Goal: Navigation & Orientation: Find specific page/section

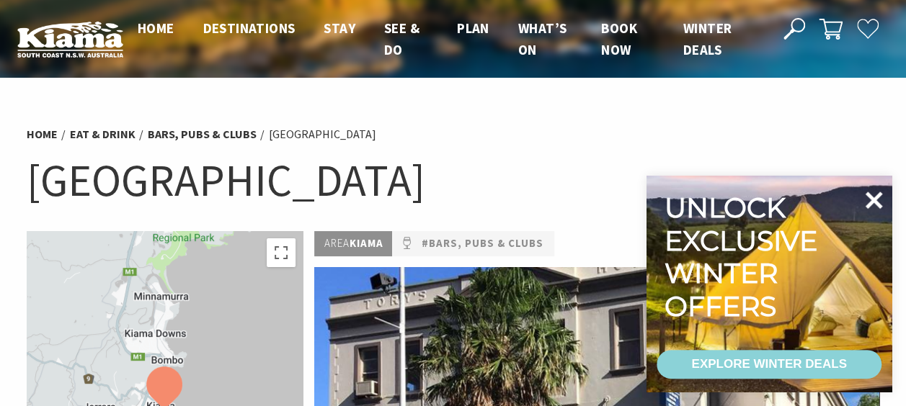
click at [869, 205] on icon at bounding box center [874, 200] width 17 height 17
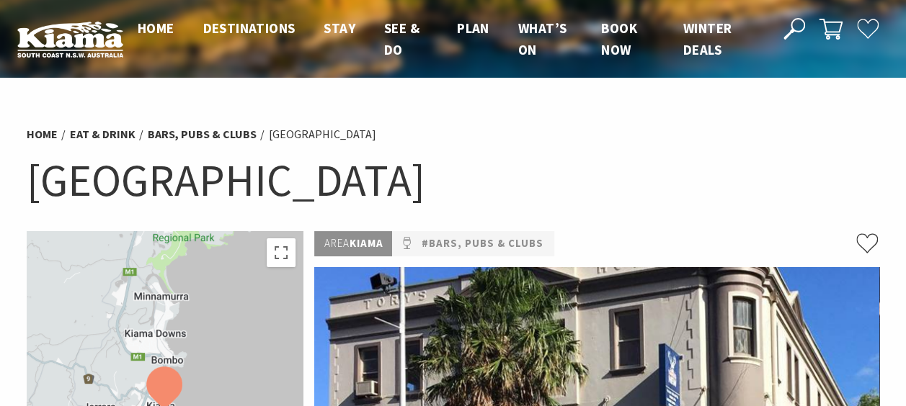
click at [549, 174] on h1 "[GEOGRAPHIC_DATA]" at bounding box center [453, 180] width 853 height 58
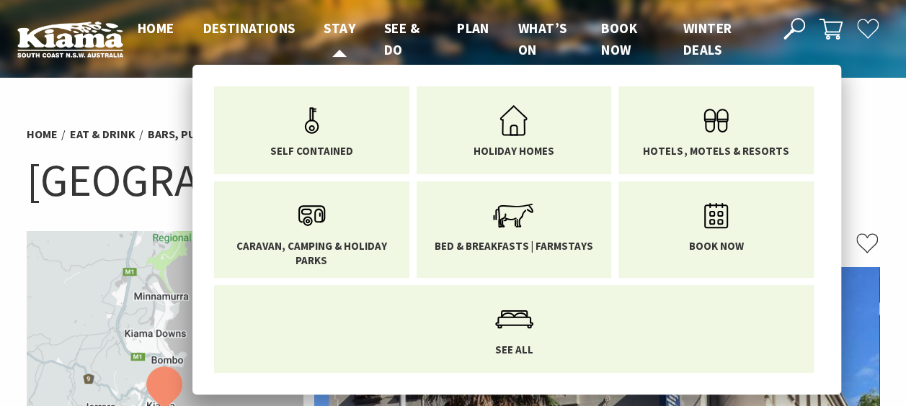
click at [339, 26] on span "Stay" at bounding box center [340, 27] width 32 height 17
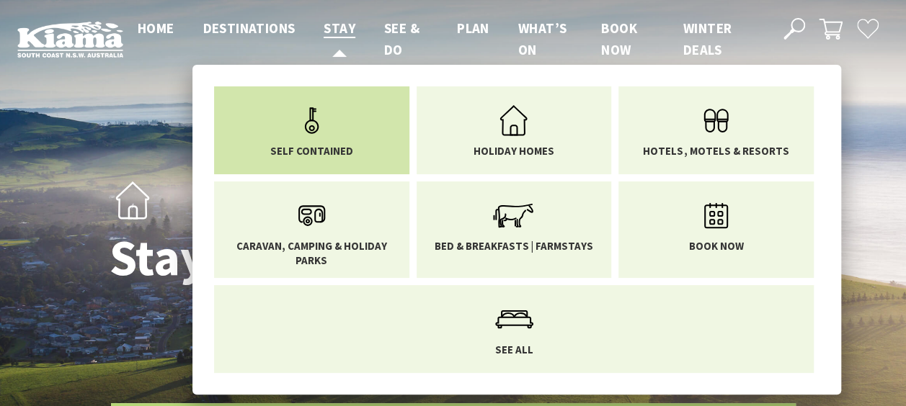
click at [333, 147] on span "Self Contained" at bounding box center [311, 151] width 83 height 14
